Goal: Transaction & Acquisition: Book appointment/travel/reservation

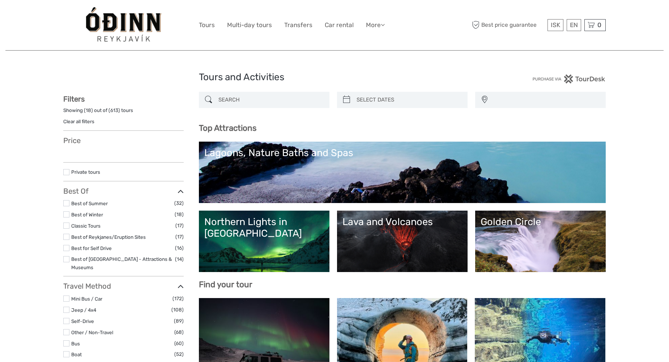
select select
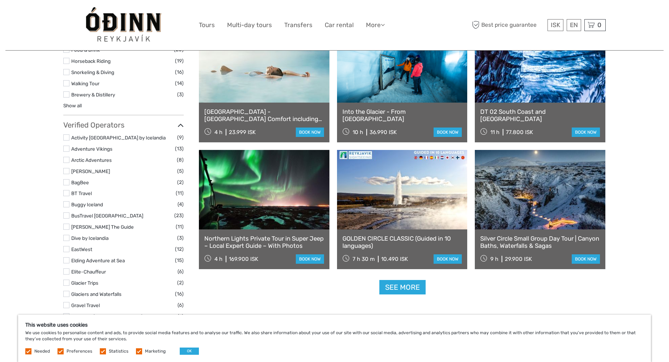
scroll to position [795, 0]
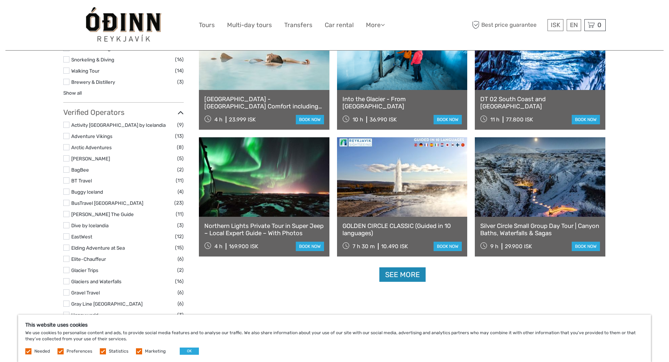
click at [404, 276] on link "See more" at bounding box center [402, 274] width 46 height 15
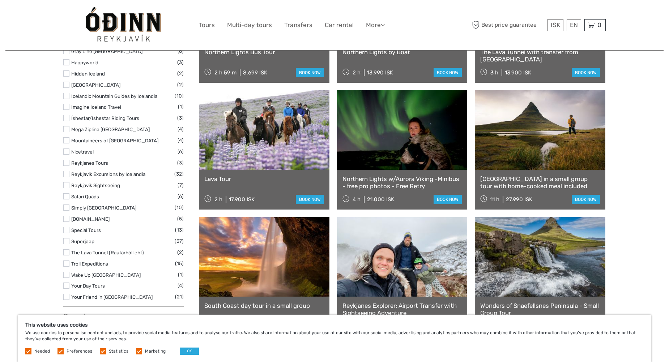
scroll to position [904, 0]
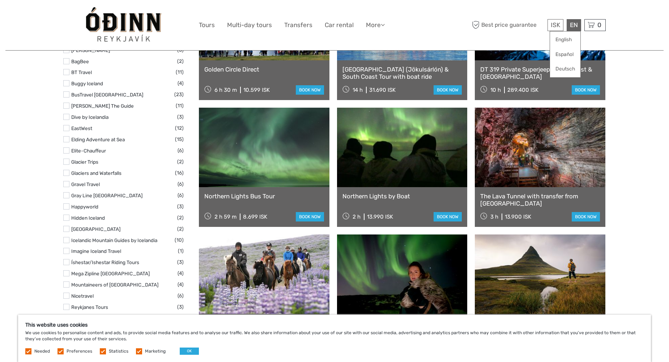
click at [574, 25] on div "EN English Español Deutsch" at bounding box center [573, 25] width 14 height 12
click at [563, 38] on link "English" at bounding box center [565, 39] width 30 height 13
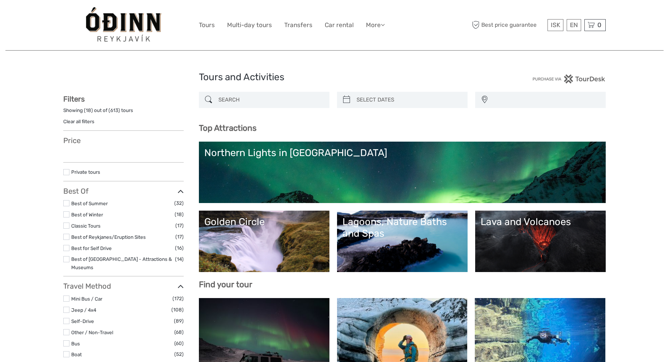
select select
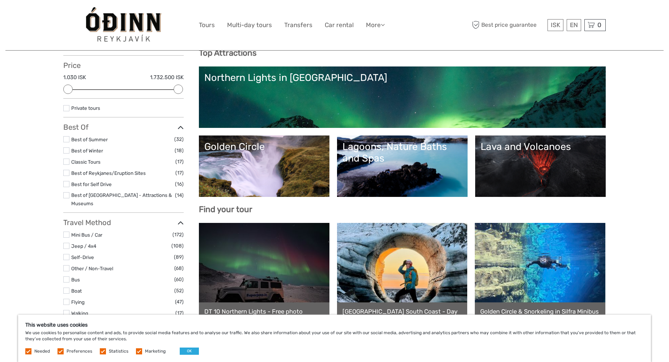
scroll to position [72, 0]
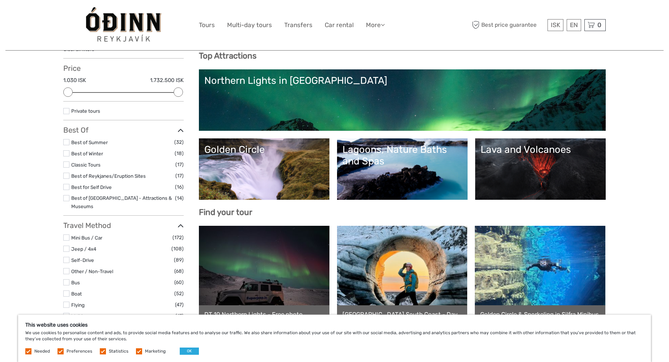
click at [299, 164] on link "Golden Circle" at bounding box center [264, 169] width 120 height 51
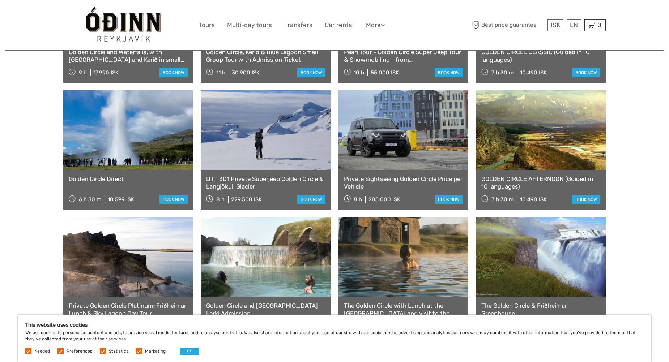
scroll to position [470, 0]
